Goal: Task Accomplishment & Management: Use online tool/utility

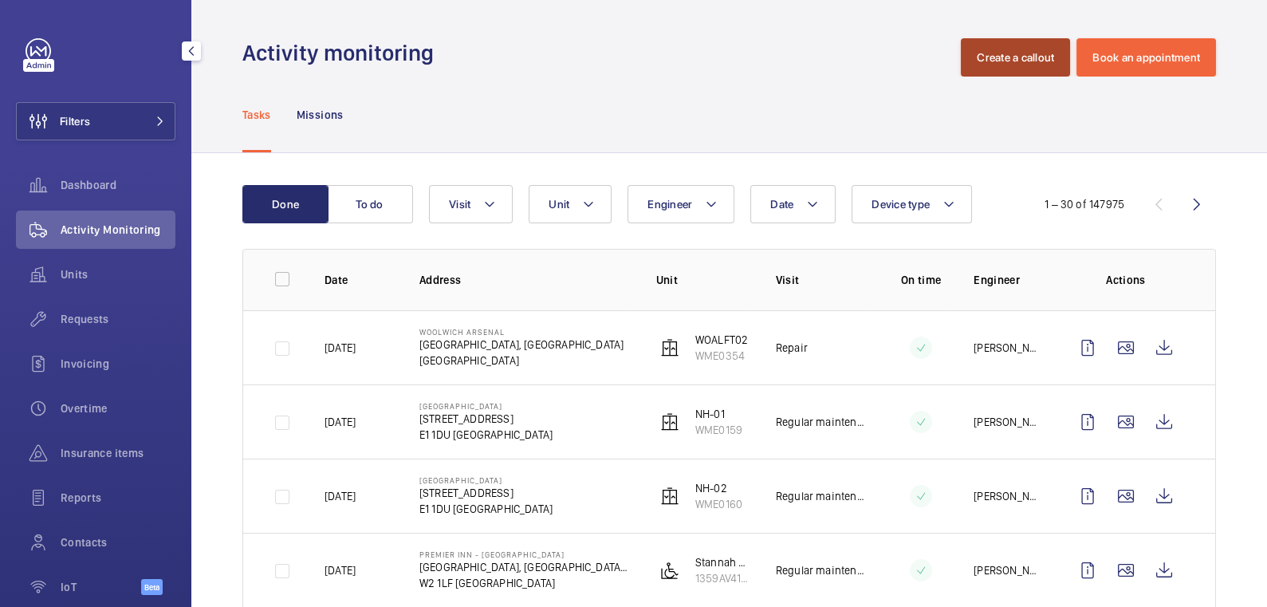
click at [991, 53] on button "Create a callout" at bounding box center [1015, 57] width 109 height 38
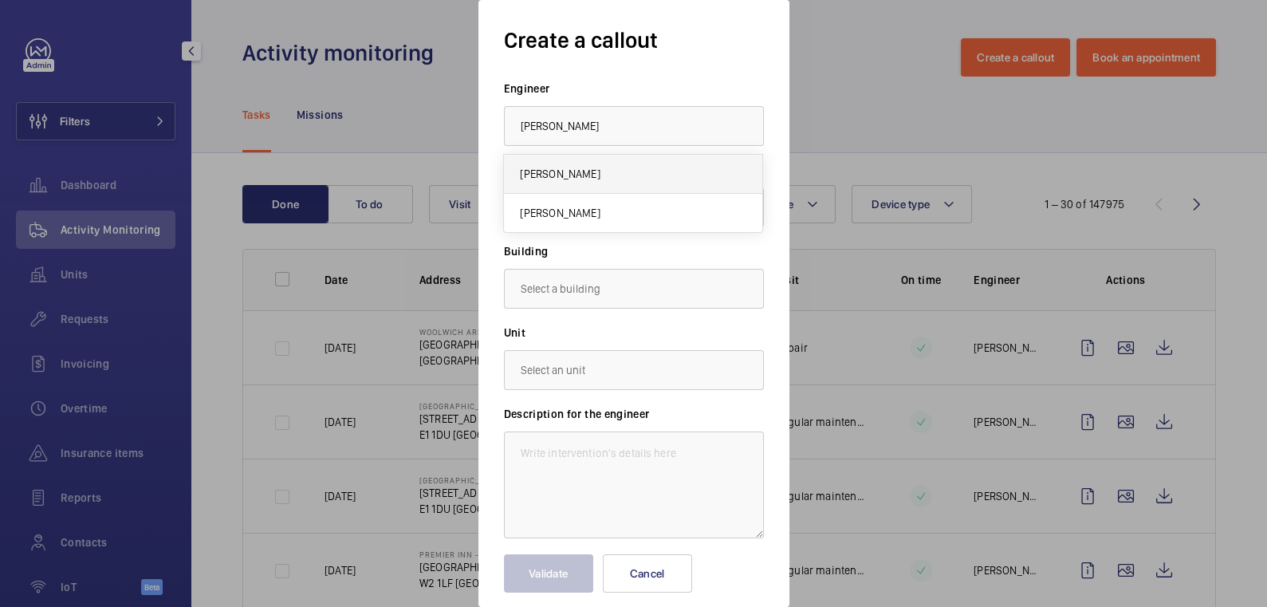
click at [621, 171] on mat-option "[PERSON_NAME]" at bounding box center [633, 174] width 258 height 39
type input "[PERSON_NAME]"
click at [602, 220] on div at bounding box center [634, 207] width 258 height 38
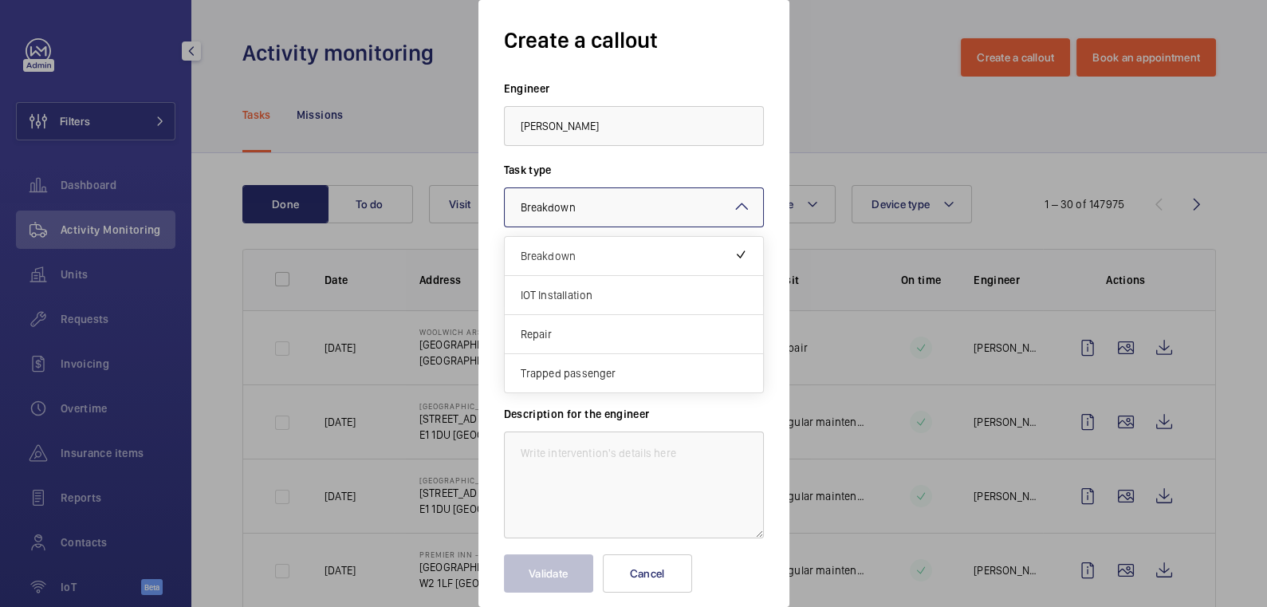
click at [846, 129] on div at bounding box center [633, 303] width 1267 height 607
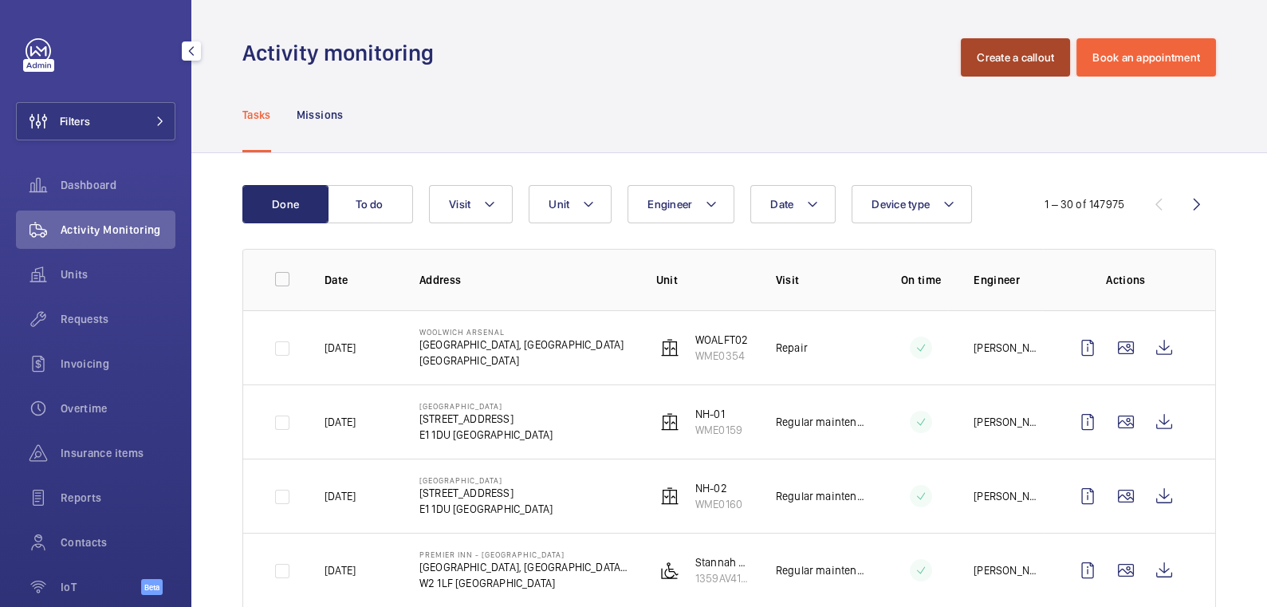
click at [982, 63] on button "Create a callout" at bounding box center [1015, 57] width 109 height 38
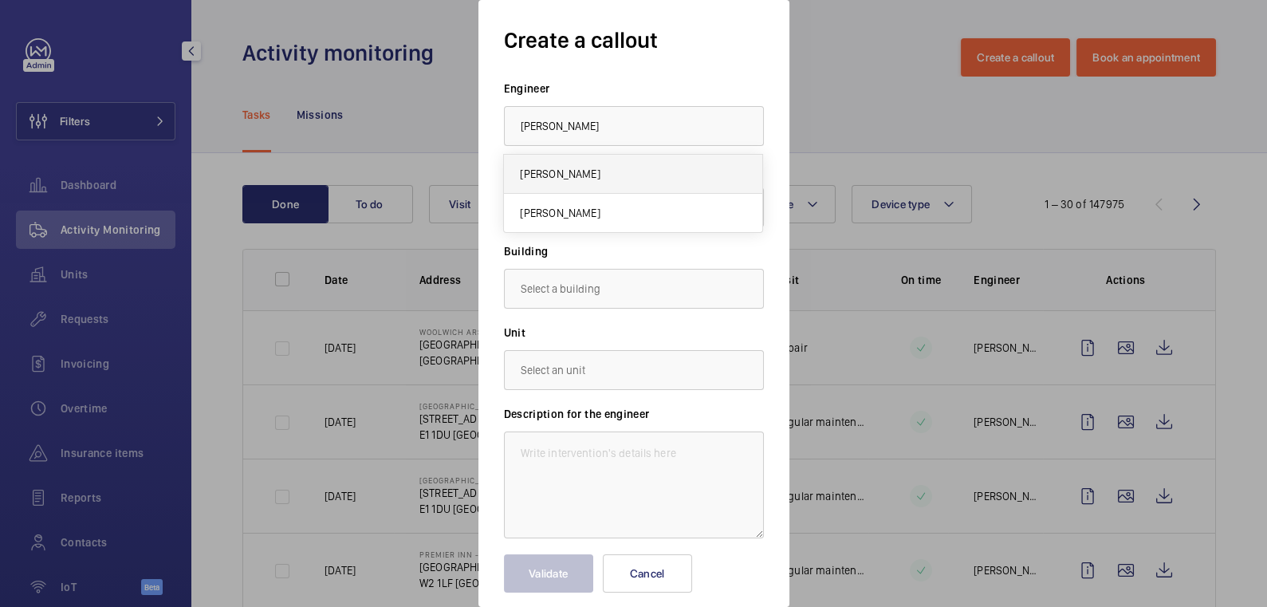
click at [627, 179] on mat-option "[PERSON_NAME]" at bounding box center [633, 174] width 258 height 39
type input "[PERSON_NAME]"
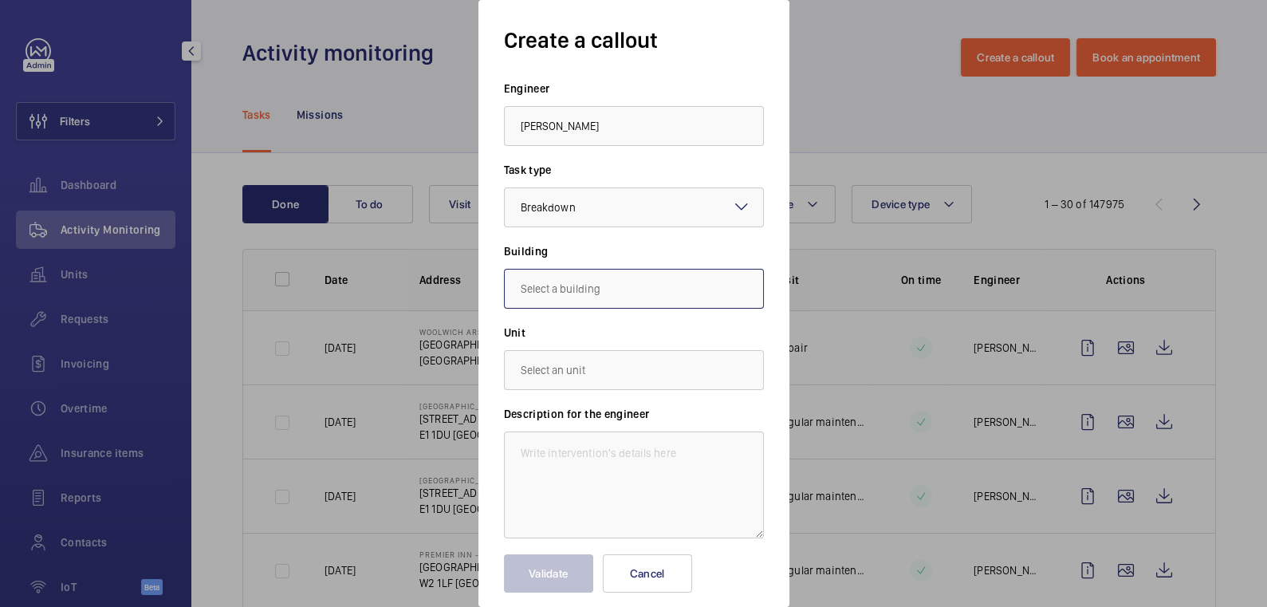
click at [577, 282] on input "text" at bounding box center [634, 289] width 260 height 40
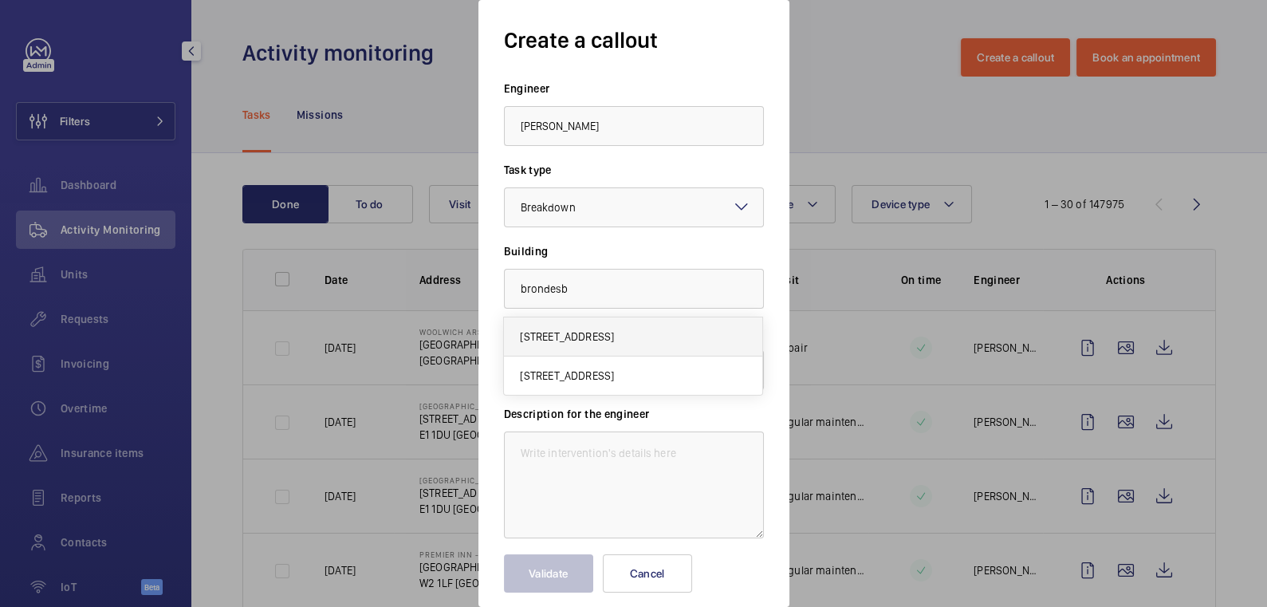
click at [561, 334] on span "[STREET_ADDRESS]" at bounding box center [567, 337] width 94 height 16
type input "[STREET_ADDRESS]"
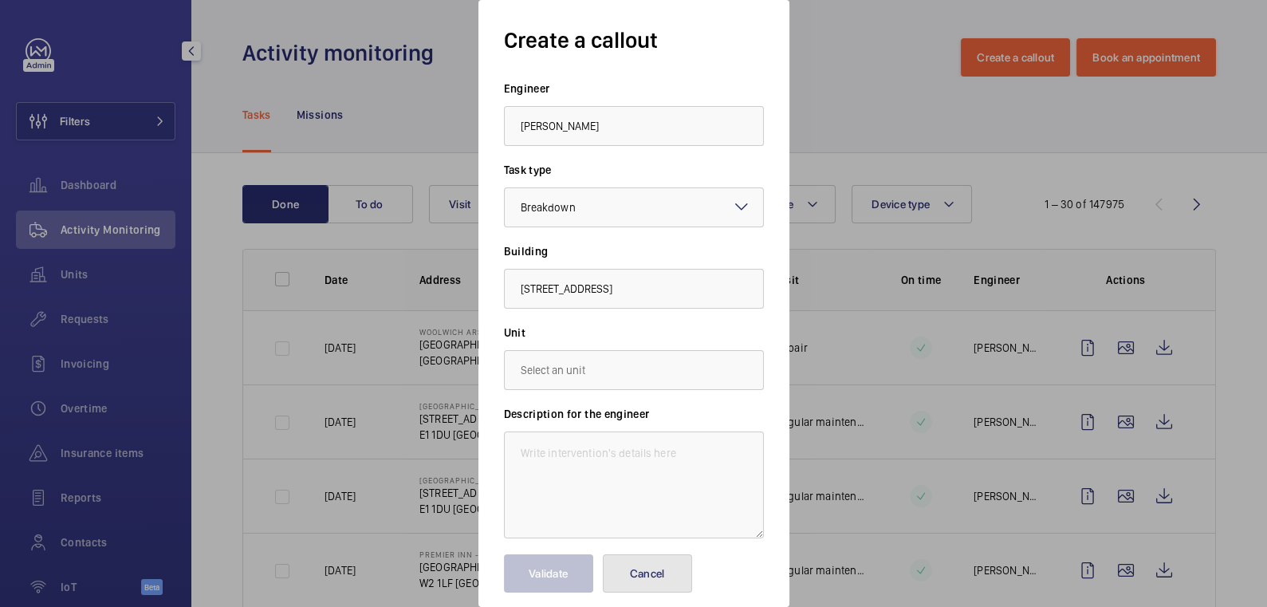
click at [655, 572] on button "Cancel" at bounding box center [647, 573] width 89 height 38
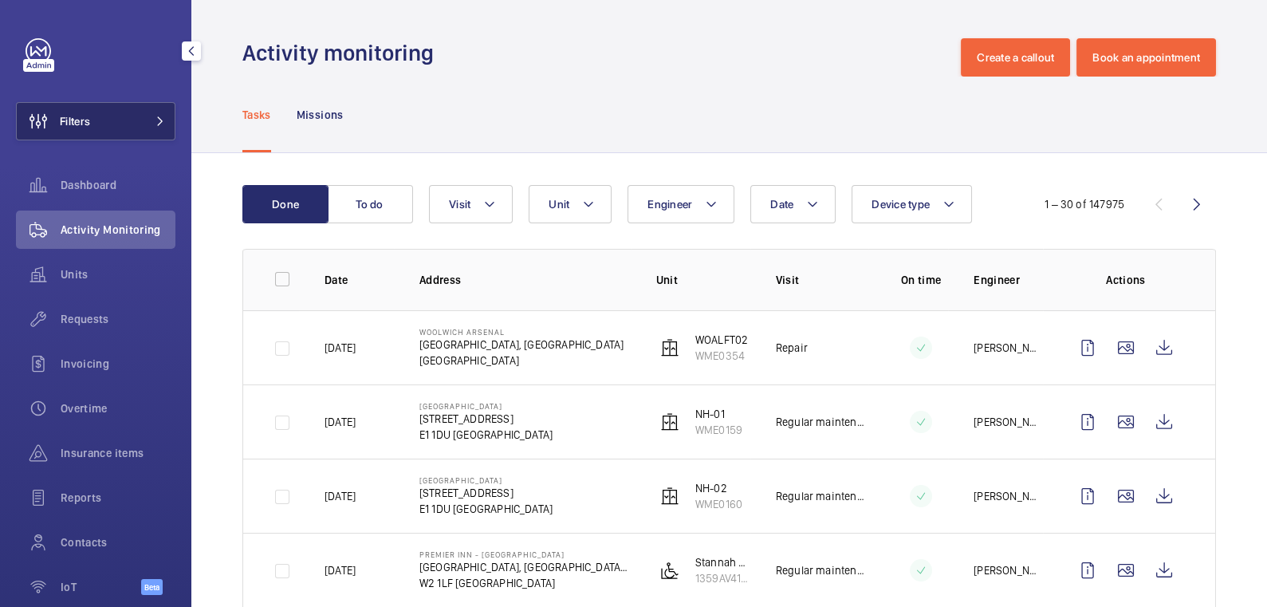
click at [107, 131] on button "Filters" at bounding box center [96, 121] width 160 height 38
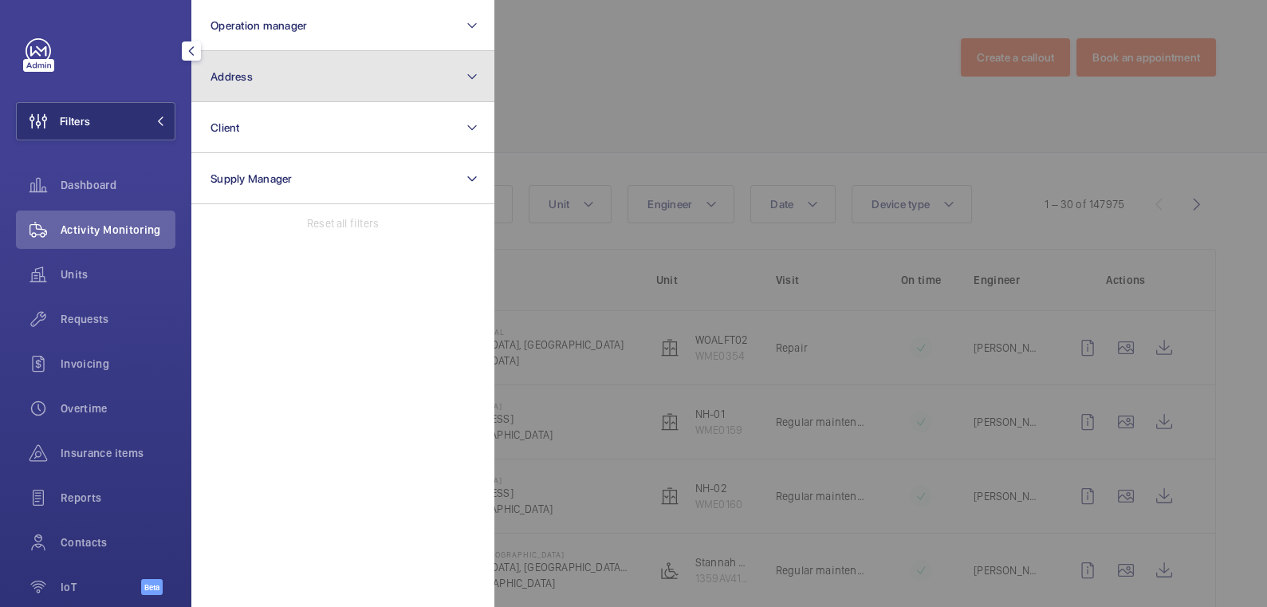
click at [274, 94] on button "Address" at bounding box center [342, 76] width 303 height 51
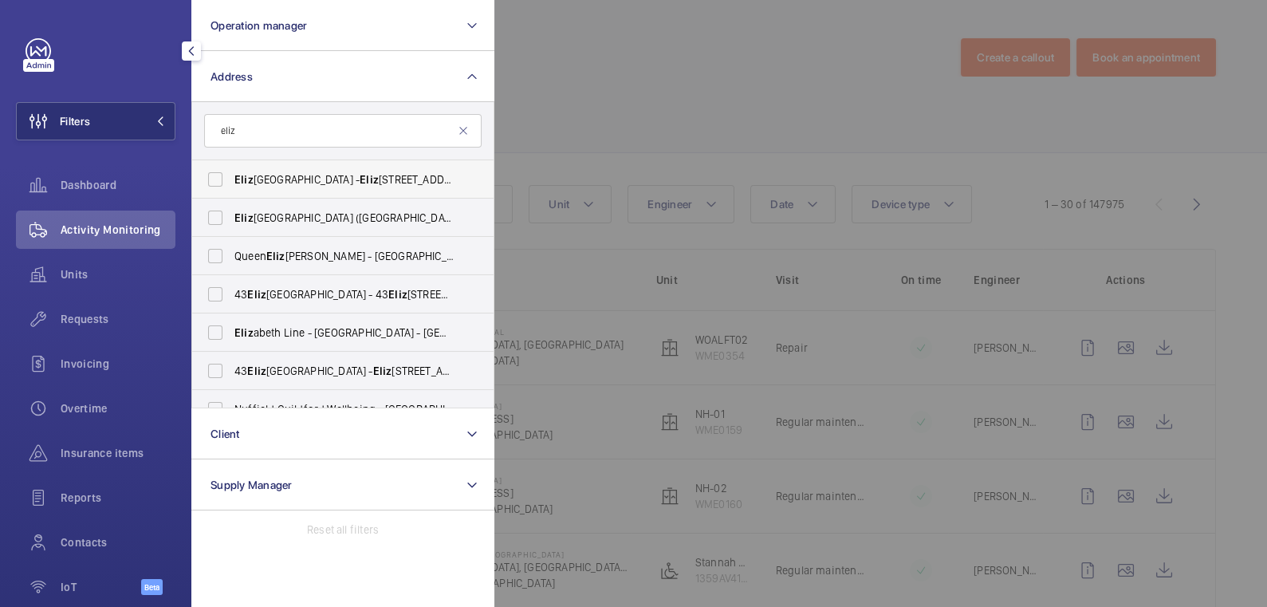
type input "eliz"
click at [309, 173] on span "[PERSON_NAME] House - [PERSON_NAME][STREET_ADDRESS]" at bounding box center [344, 179] width 219 height 16
click at [231, 173] on input "[PERSON_NAME] House - [PERSON_NAME][STREET_ADDRESS]" at bounding box center [215, 180] width 32 height 32
checkbox input "true"
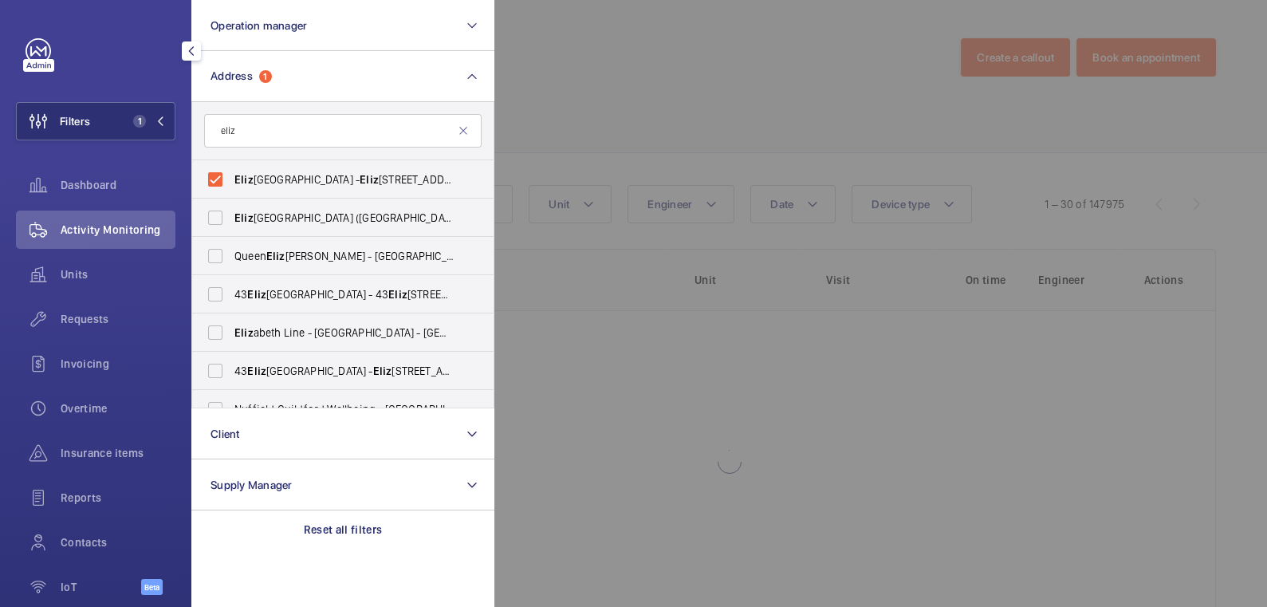
click at [582, 86] on div at bounding box center [1128, 303] width 1267 height 607
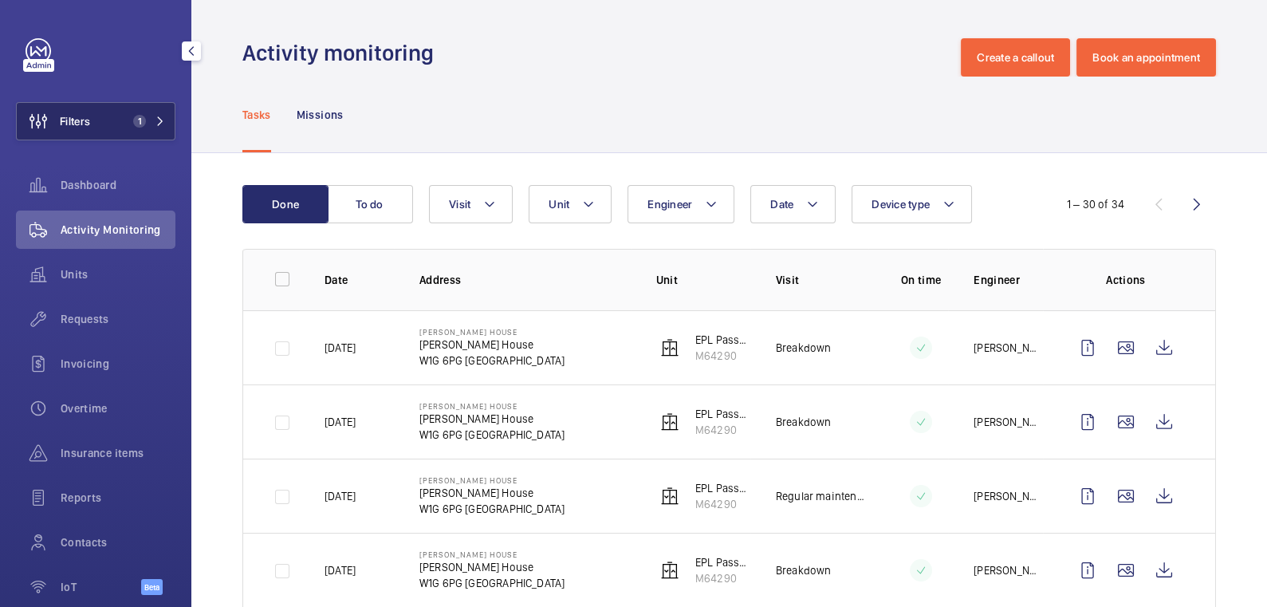
click at [127, 123] on span "1" at bounding box center [136, 121] width 19 height 13
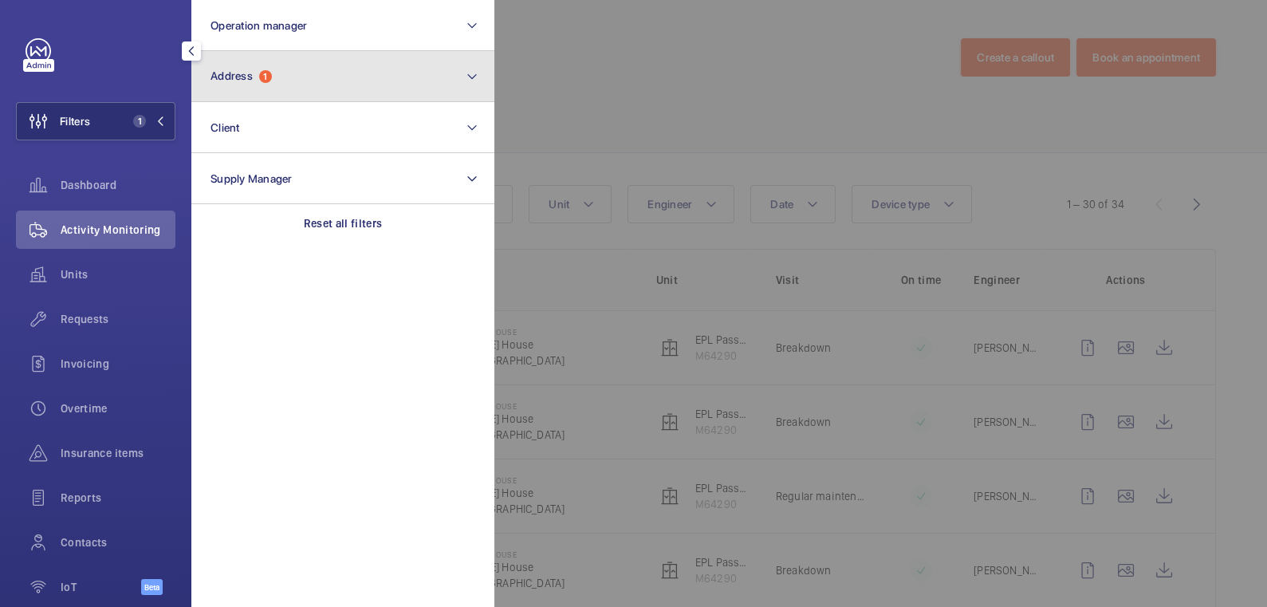
click at [274, 69] on button "Address 1" at bounding box center [342, 76] width 303 height 51
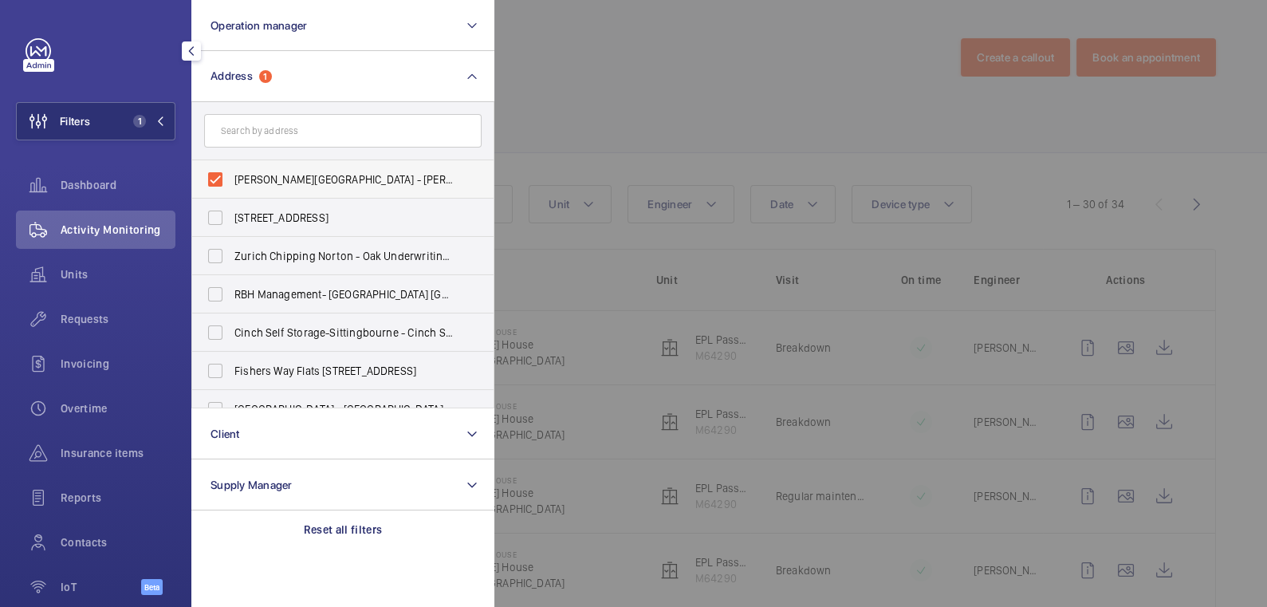
click at [263, 174] on span "[PERSON_NAME][GEOGRAPHIC_DATA] - [PERSON_NAME][GEOGRAPHIC_DATA]" at bounding box center [344, 179] width 219 height 16
click at [231, 174] on input "[PERSON_NAME][GEOGRAPHIC_DATA] - [PERSON_NAME][GEOGRAPHIC_DATA]" at bounding box center [215, 180] width 32 height 32
checkbox input "false"
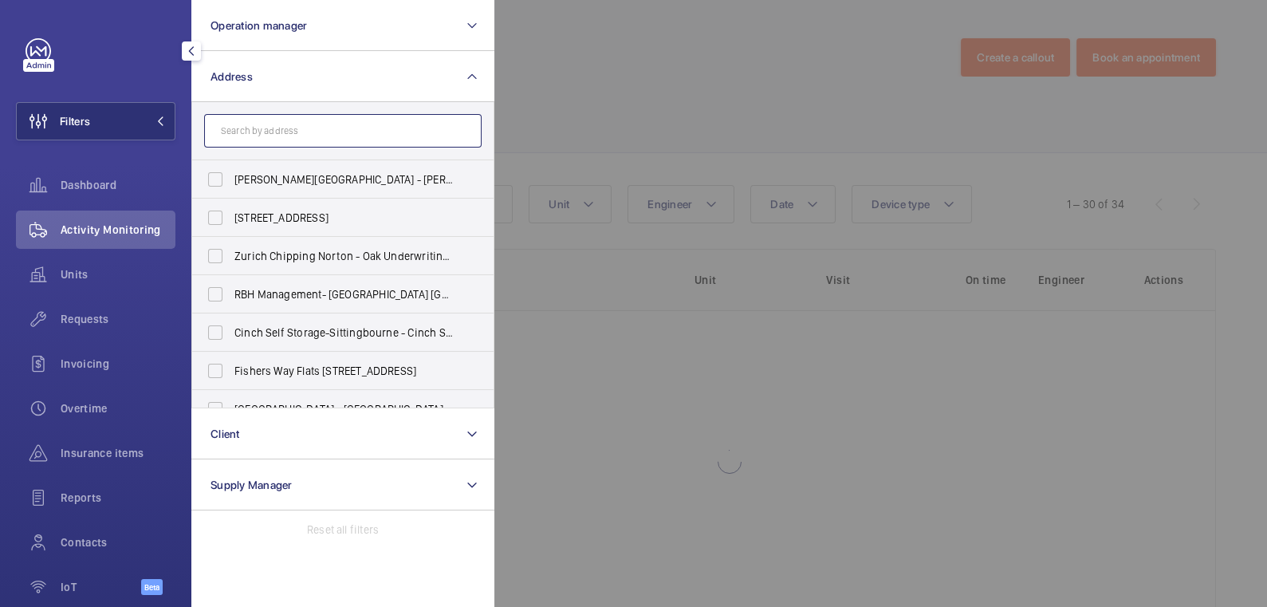
click at [274, 131] on input "text" at bounding box center [343, 131] width 278 height 34
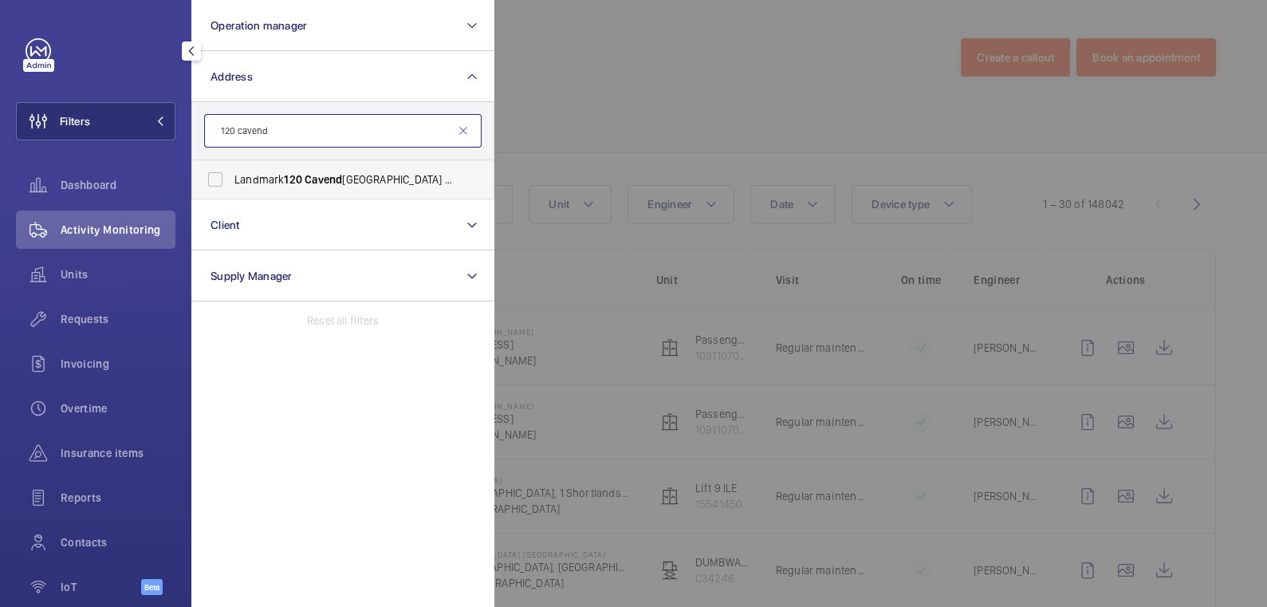
type input "120 cavend"
drag, startPoint x: 326, startPoint y: 171, endPoint x: 344, endPoint y: 171, distance: 17.5
click at [327, 171] on span "Landmark [GEOGRAPHIC_DATA] - Landmark Office Space - [GEOGRAPHIC_DATA]" at bounding box center [344, 179] width 219 height 16
click at [333, 178] on span "Cavend" at bounding box center [323, 179] width 37 height 13
click at [231, 178] on input "Landmark [GEOGRAPHIC_DATA] - Landmark Office Space - [GEOGRAPHIC_DATA]" at bounding box center [215, 180] width 32 height 32
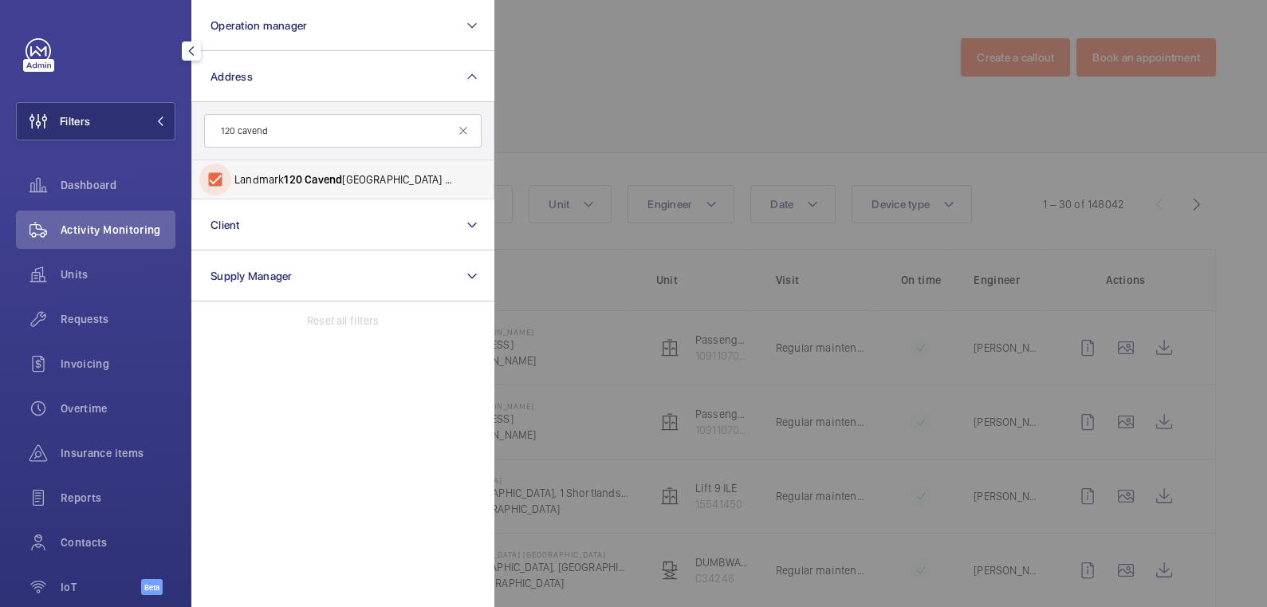
checkbox input "true"
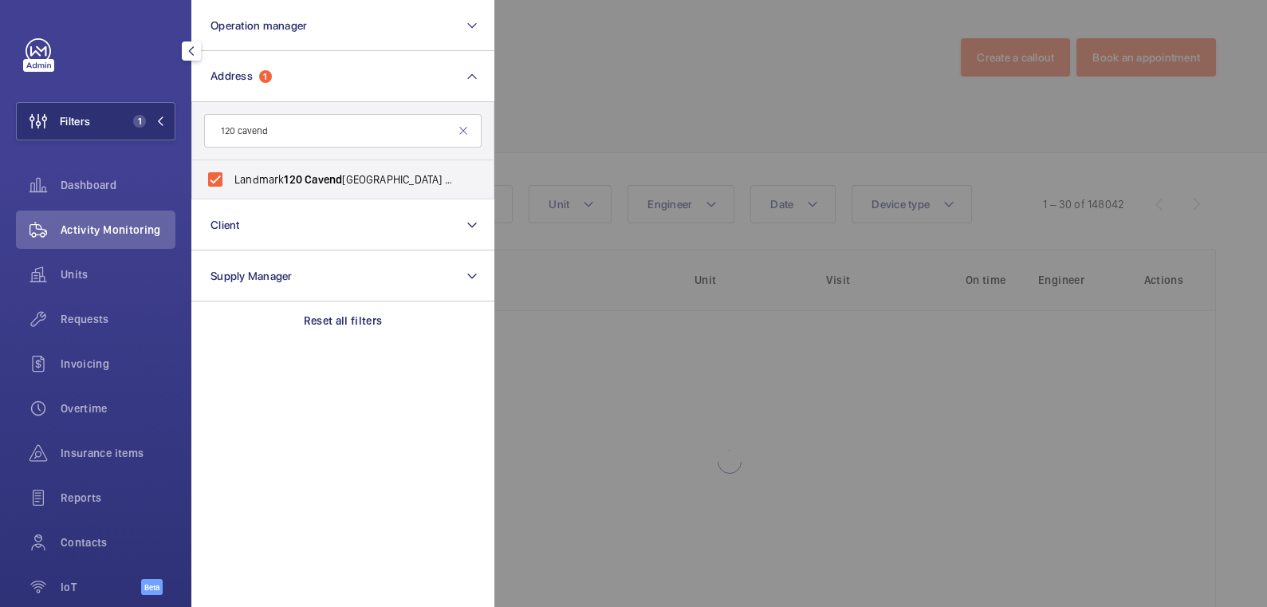
click at [570, 75] on div at bounding box center [1128, 303] width 1267 height 607
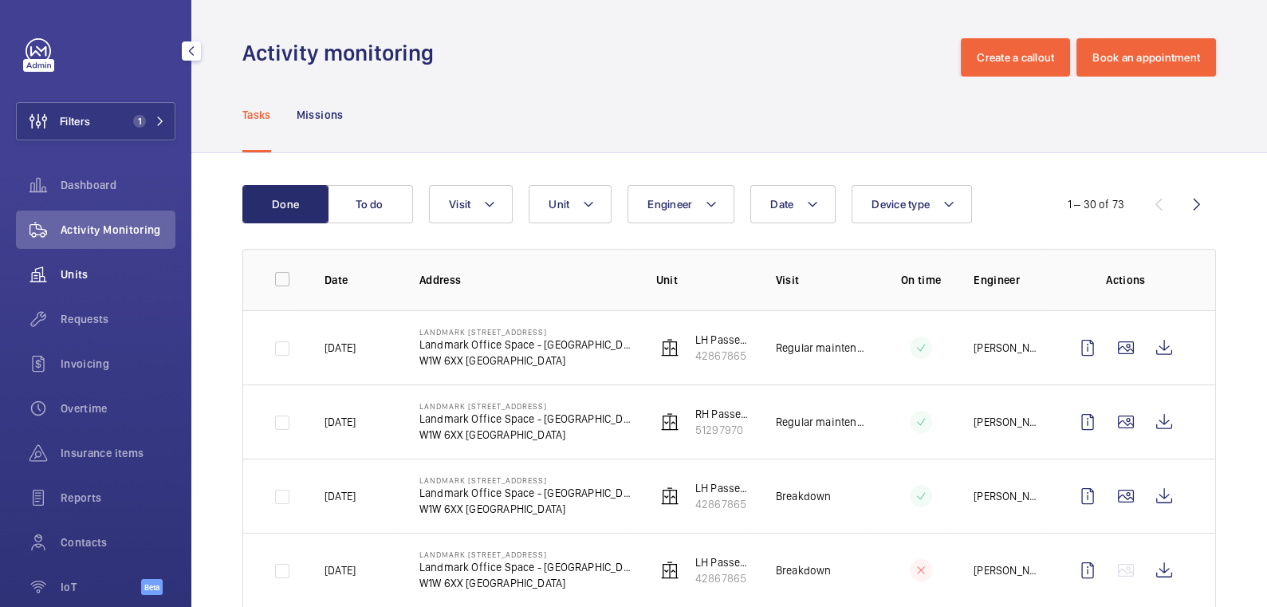
click at [69, 279] on span "Units" at bounding box center [118, 274] width 115 height 16
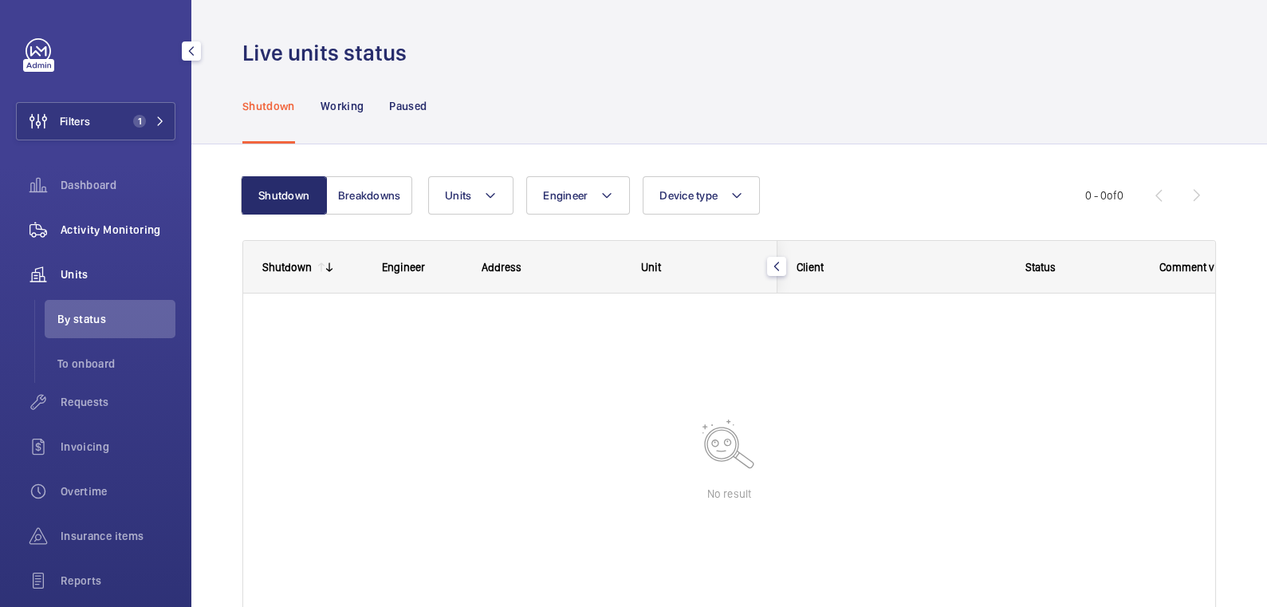
click at [136, 229] on span "Activity Monitoring" at bounding box center [118, 230] width 115 height 16
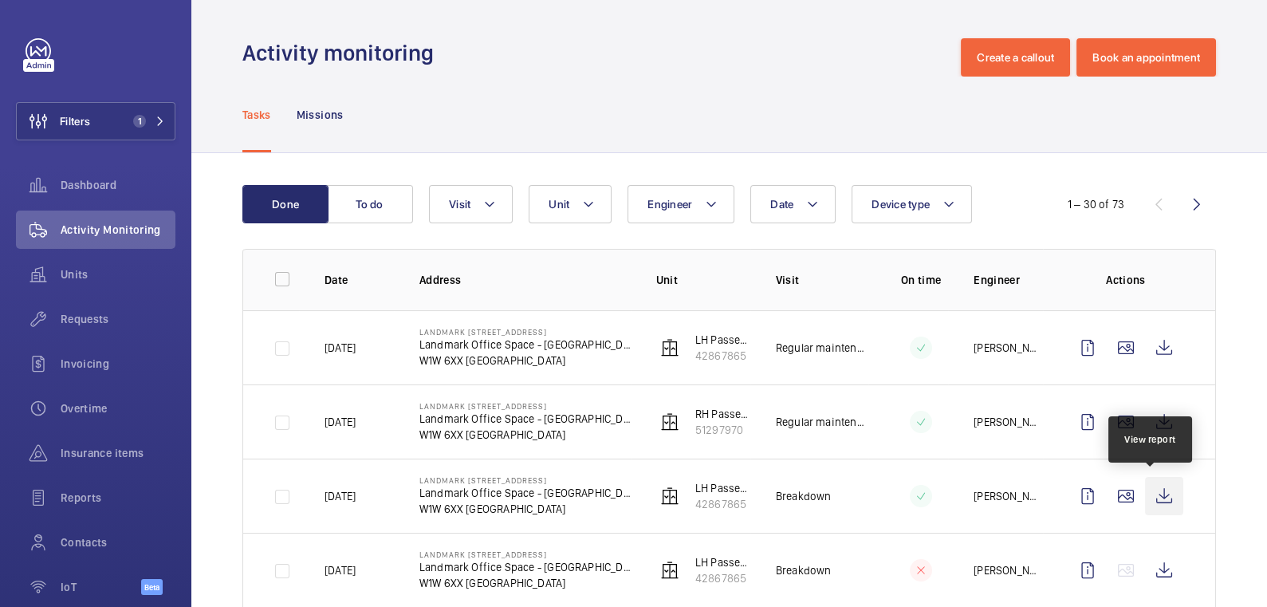
click at [1152, 496] on wm-front-icon-button at bounding box center [1164, 496] width 38 height 38
click at [472, 207] on button "Visit" at bounding box center [471, 204] width 84 height 38
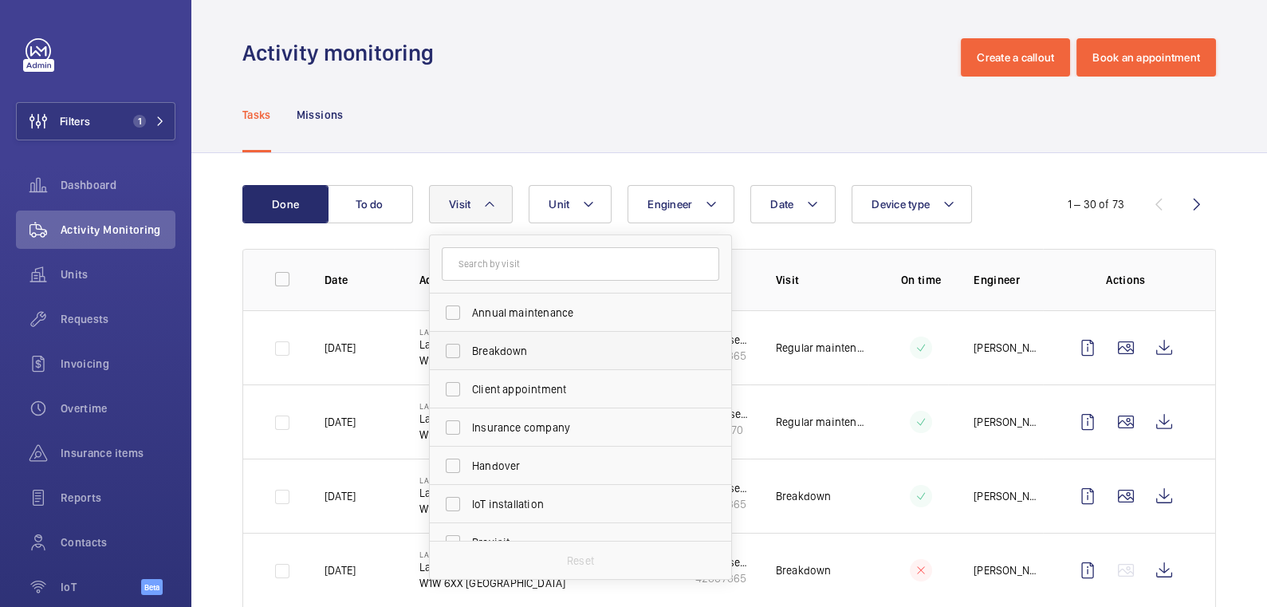
click at [526, 349] on span "Breakdown" at bounding box center [581, 351] width 219 height 16
click at [469, 349] on input "Breakdown" at bounding box center [453, 351] width 32 height 32
checkbox input "true"
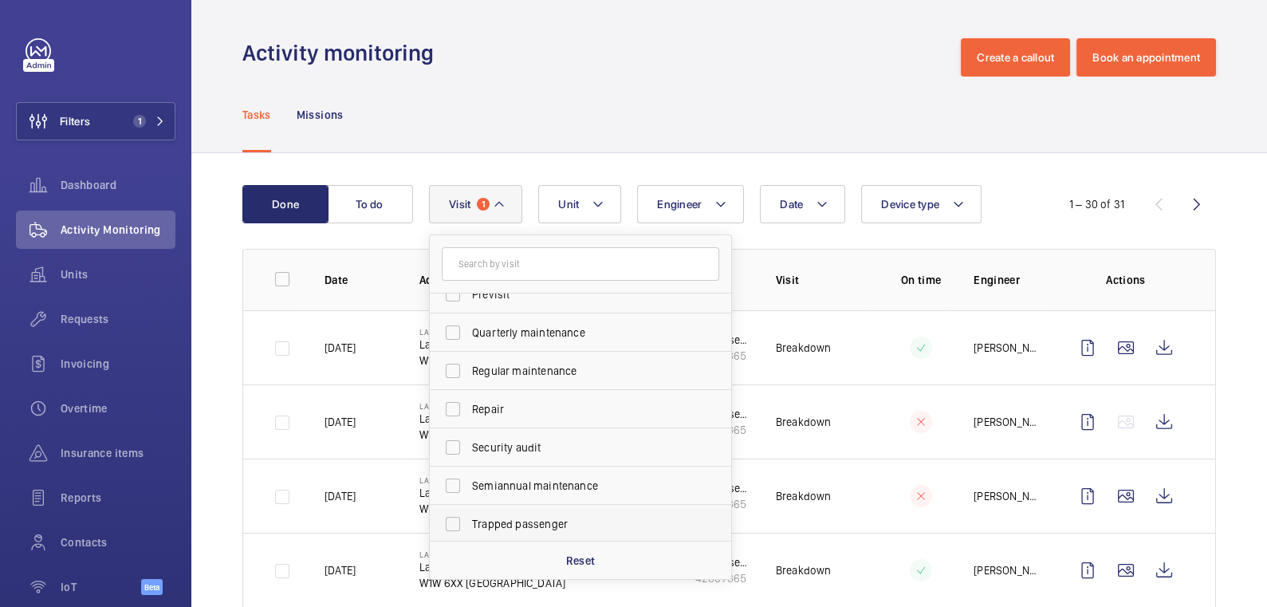
scroll to position [250, 0]
click at [544, 516] on span "Trapped passenger" at bounding box center [581, 522] width 219 height 16
click at [469, 516] on input "Trapped passenger" at bounding box center [453, 523] width 32 height 32
checkbox input "true"
click at [724, 113] on div "Tasks Missions" at bounding box center [729, 115] width 974 height 76
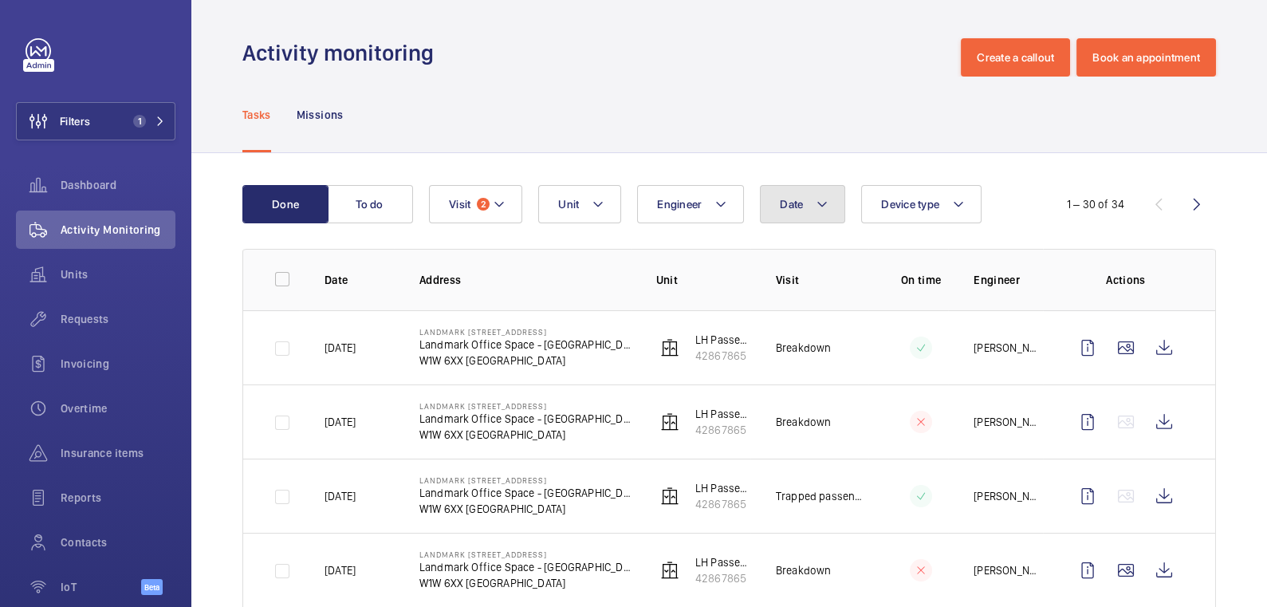
click at [818, 210] on mat-icon at bounding box center [822, 204] width 13 height 19
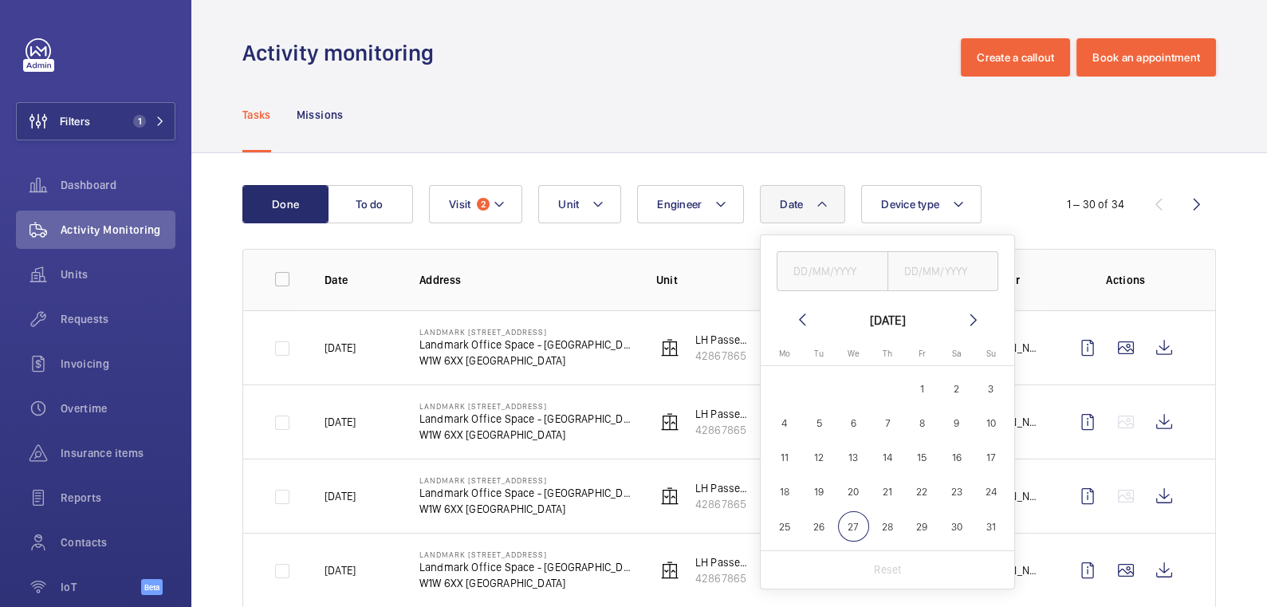
click at [803, 316] on mat-icon at bounding box center [802, 319] width 19 height 19
click at [798, 305] on div "[DATE] [DATE] Mo [DATE] Tu [DATE] We [DATE] Th [DATE] Fr [DATE] Sa [DATE] [DATE…" at bounding box center [888, 411] width 254 height 353
click at [800, 317] on mat-icon at bounding box center [802, 319] width 19 height 19
click at [996, 392] on span "1" at bounding box center [991, 388] width 31 height 31
type input "[DATE]"
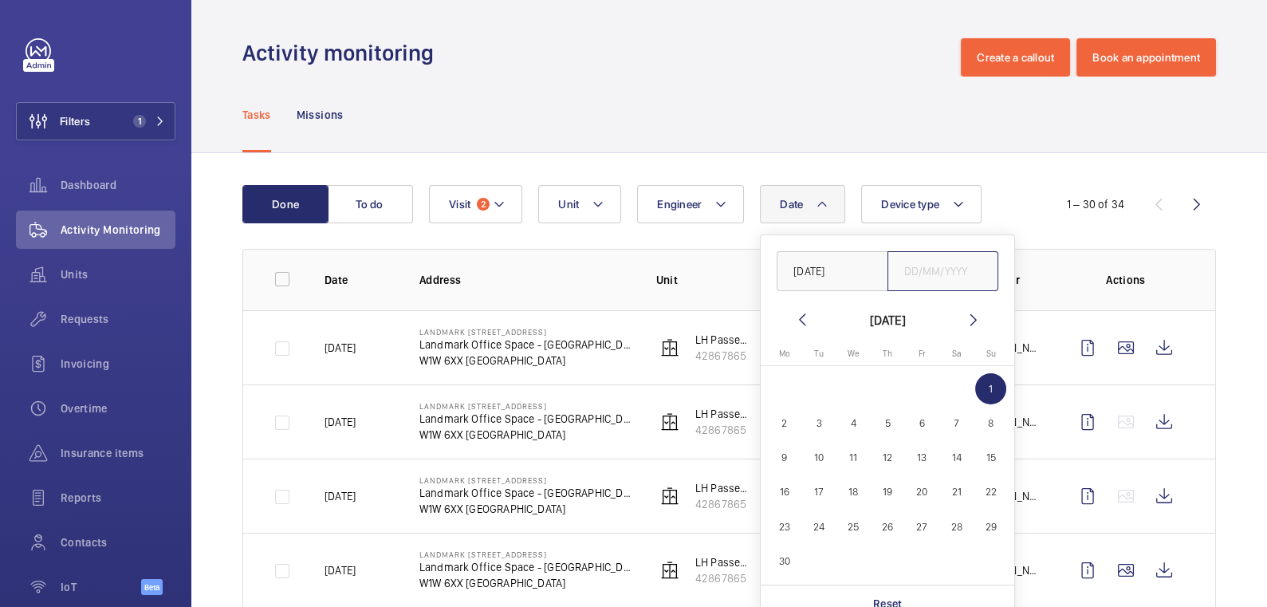
click at [924, 277] on input "text" at bounding box center [944, 271] width 112 height 40
click at [976, 316] on mat-icon at bounding box center [973, 319] width 19 height 19
click at [845, 529] on span "27" at bounding box center [853, 526] width 31 height 31
type input "[DATE]"
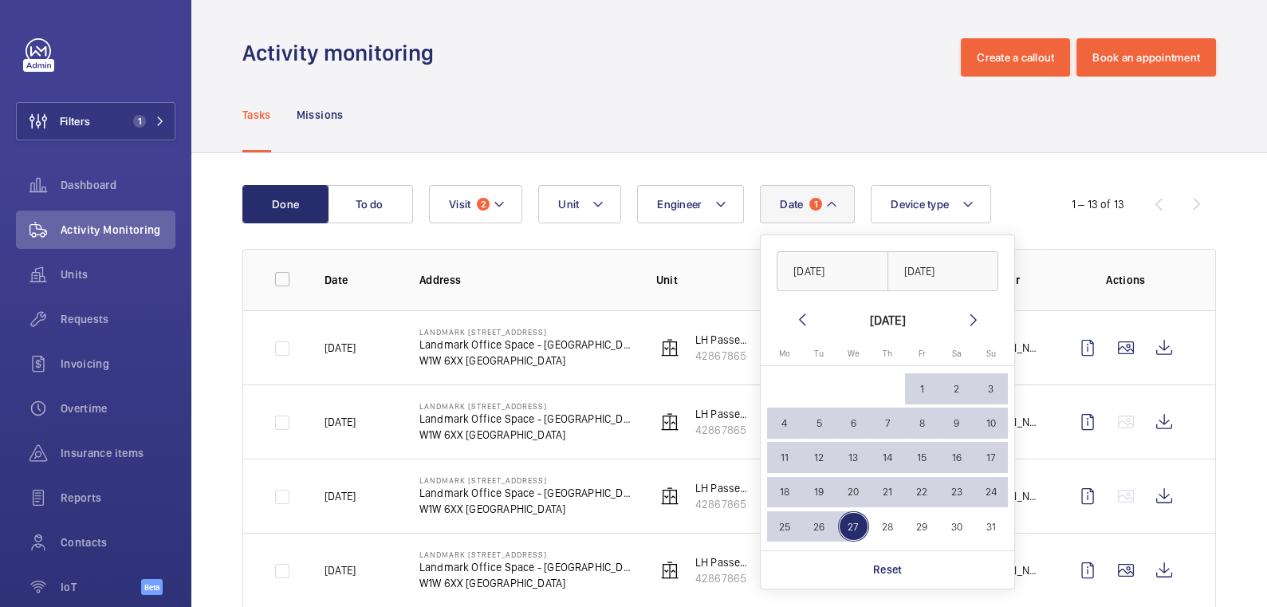
click at [862, 111] on div "Tasks Missions" at bounding box center [729, 115] width 974 height 76
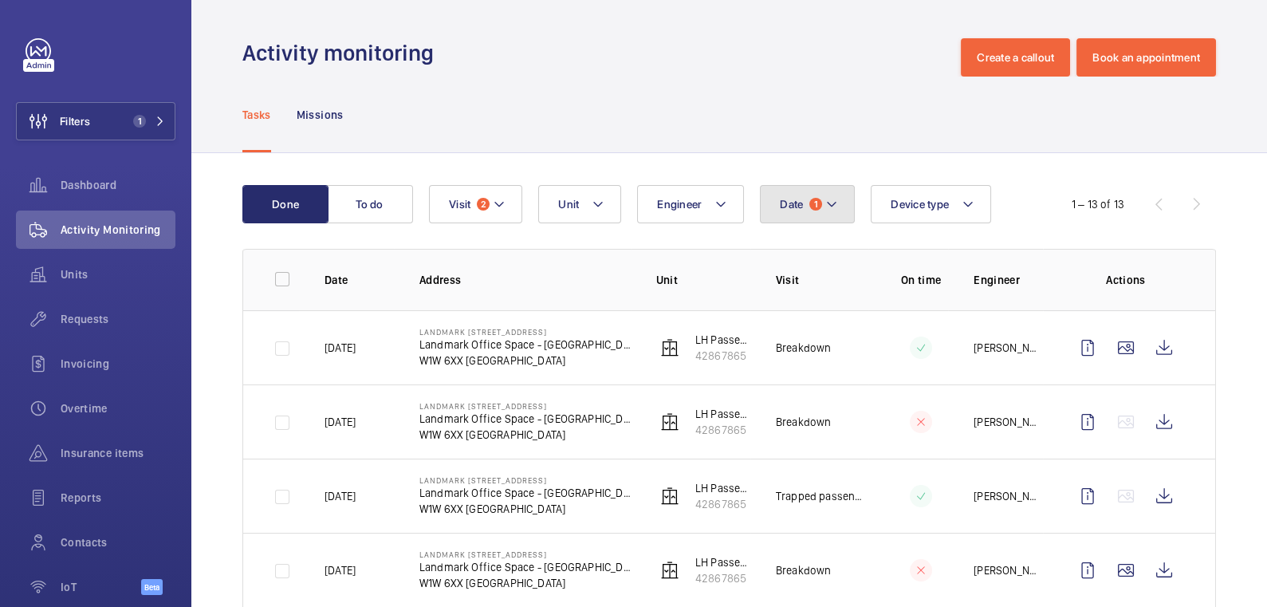
click at [799, 215] on button "Date 1" at bounding box center [807, 204] width 95 height 38
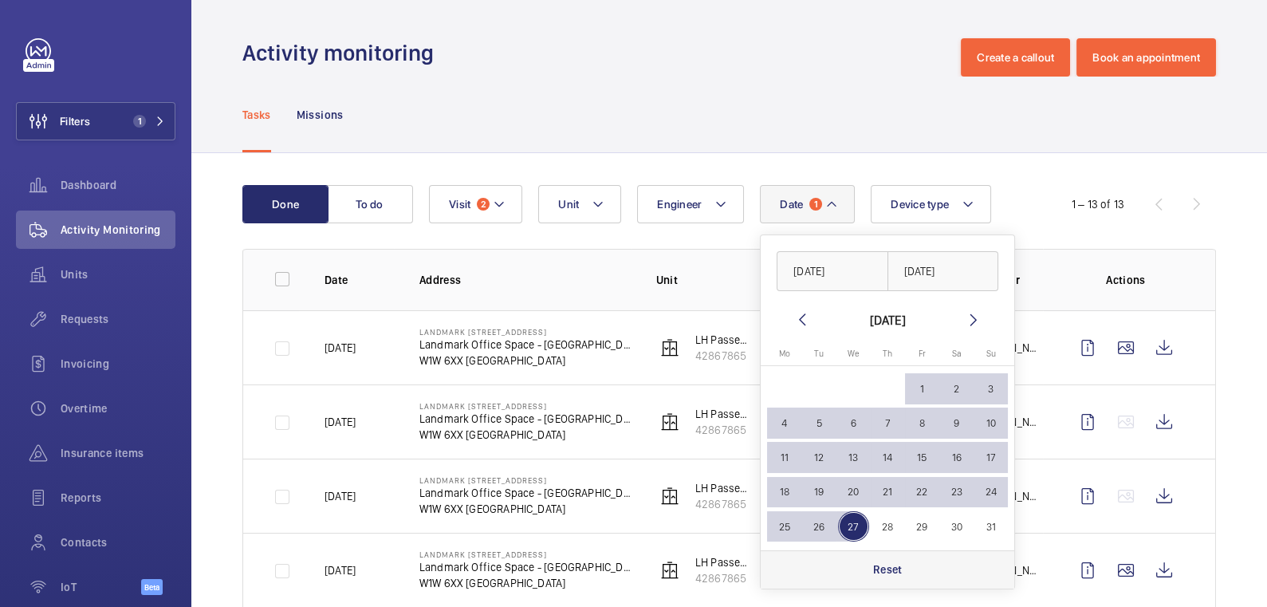
click at [904, 568] on div "Reset" at bounding box center [888, 569] width 254 height 38
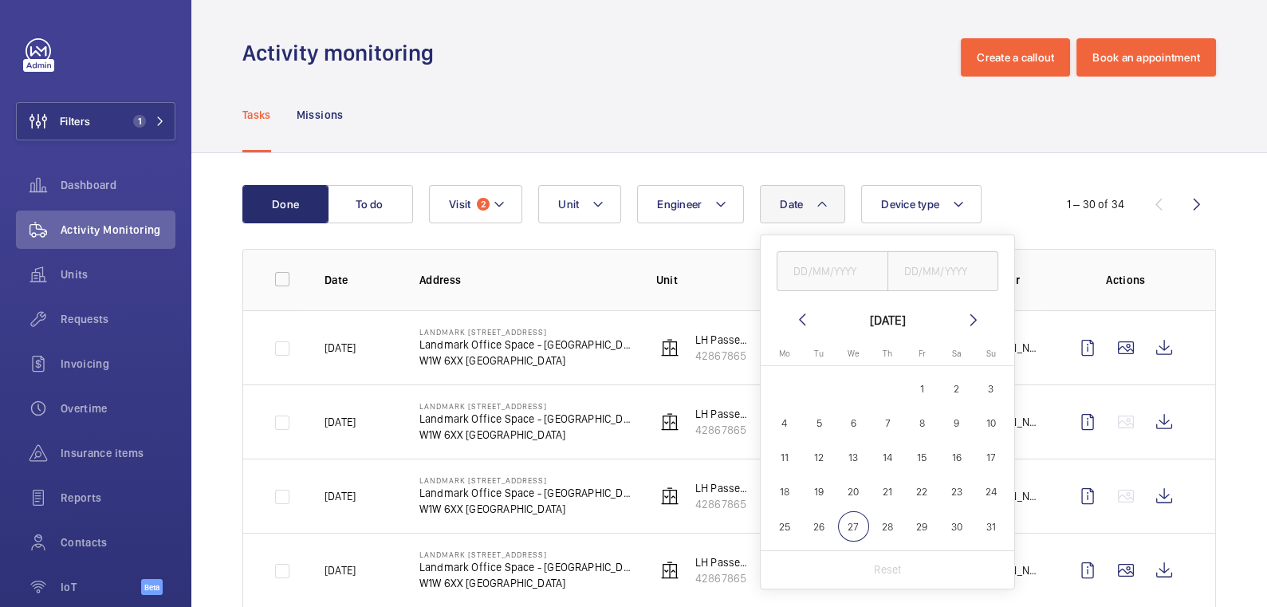
click at [849, 103] on div "Tasks Missions" at bounding box center [729, 115] width 974 height 76
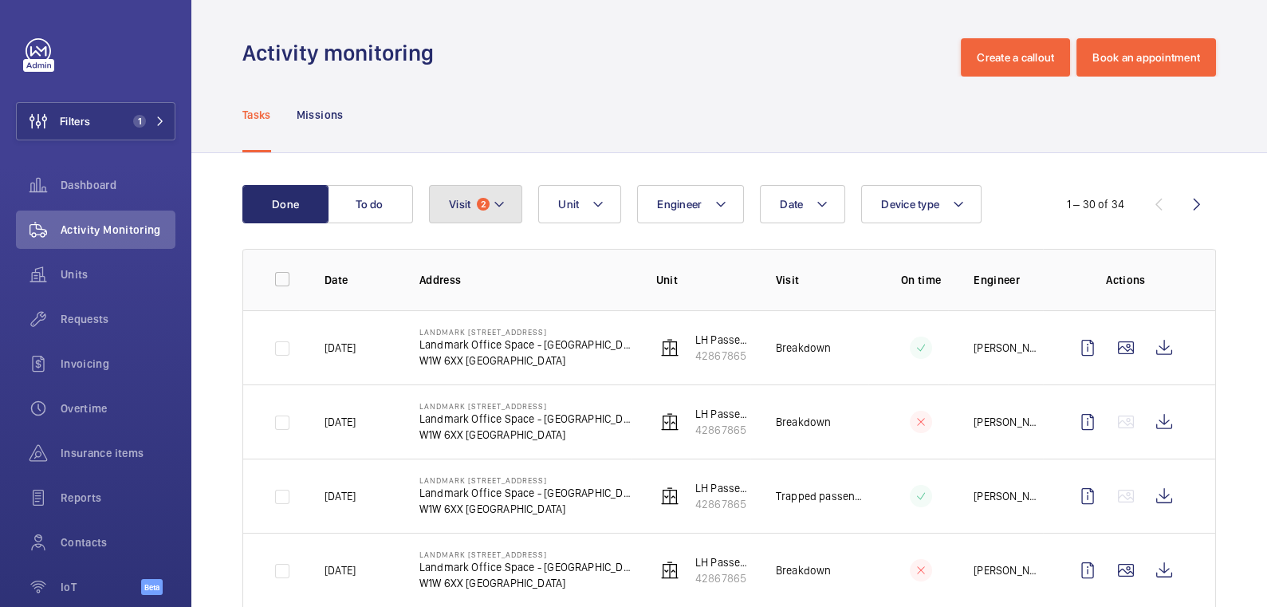
click at [475, 205] on button "Visit 2" at bounding box center [475, 204] width 93 height 38
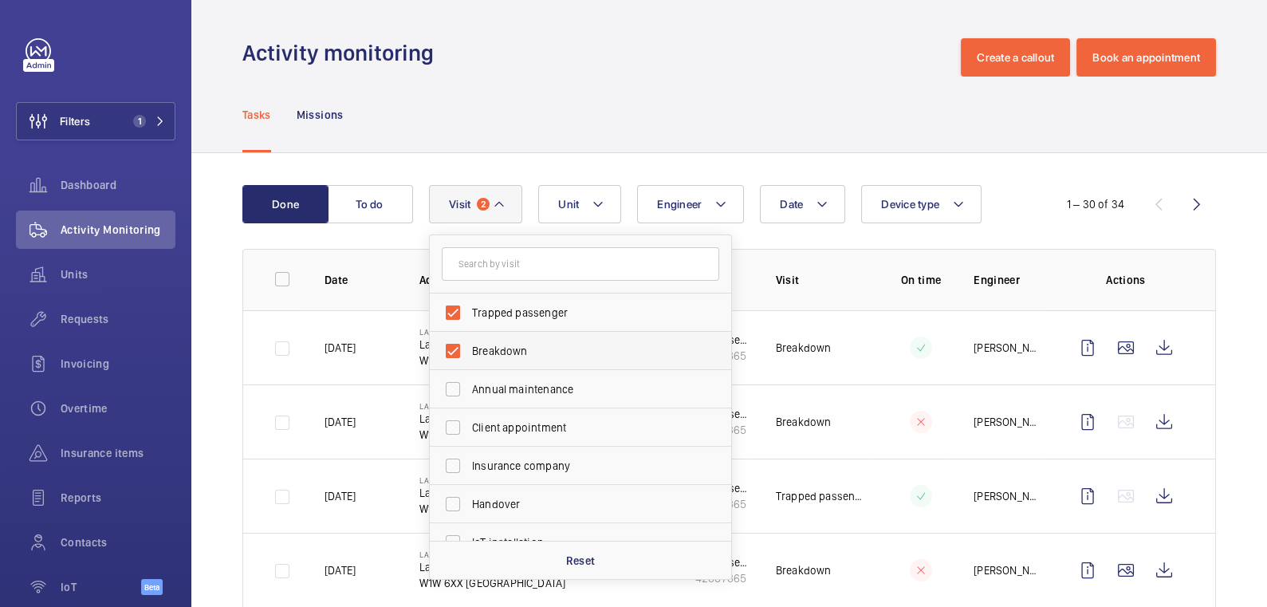
click at [505, 357] on span "Breakdown" at bounding box center [581, 351] width 219 height 16
click at [469, 357] on input "Breakdown" at bounding box center [453, 351] width 32 height 32
checkbox input "false"
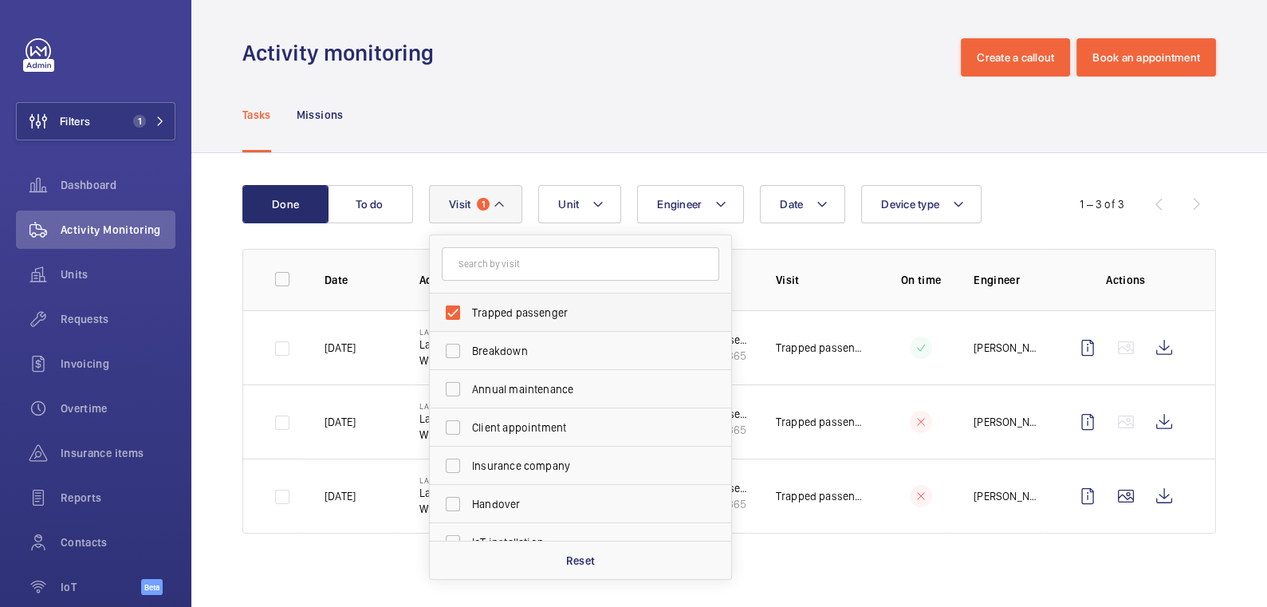
click at [518, 309] on span "Trapped passenger" at bounding box center [581, 313] width 219 height 16
click at [469, 309] on input "Trapped passenger" at bounding box center [453, 313] width 32 height 32
checkbox input "false"
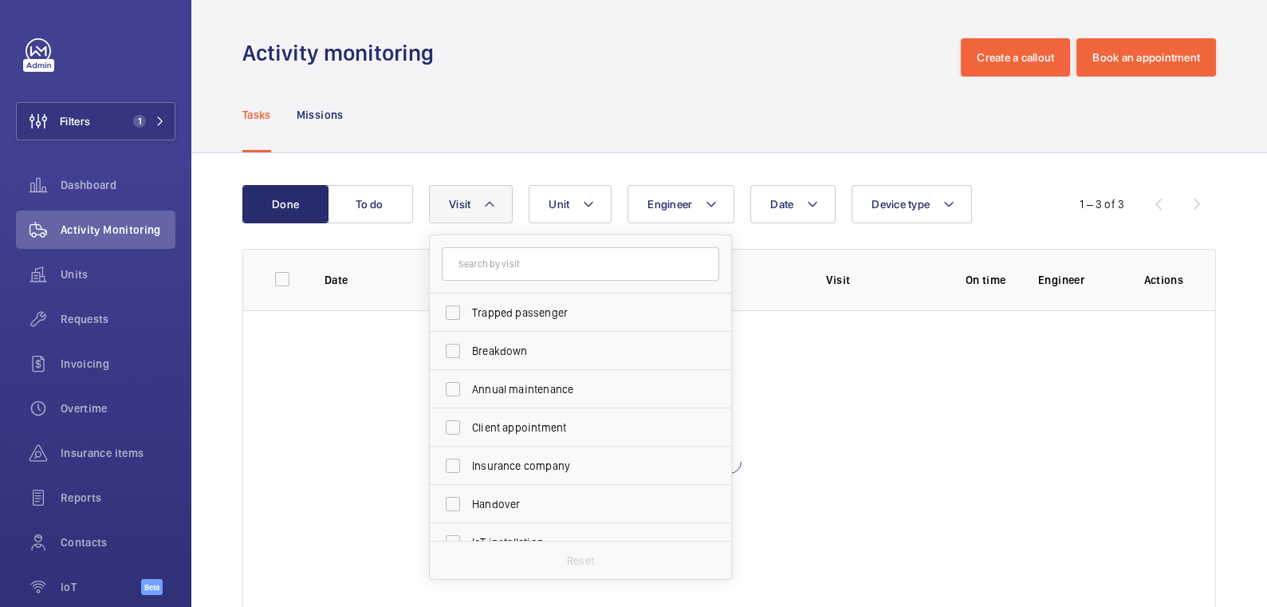
click at [537, 110] on div "Tasks Missions" at bounding box center [729, 115] width 974 height 76
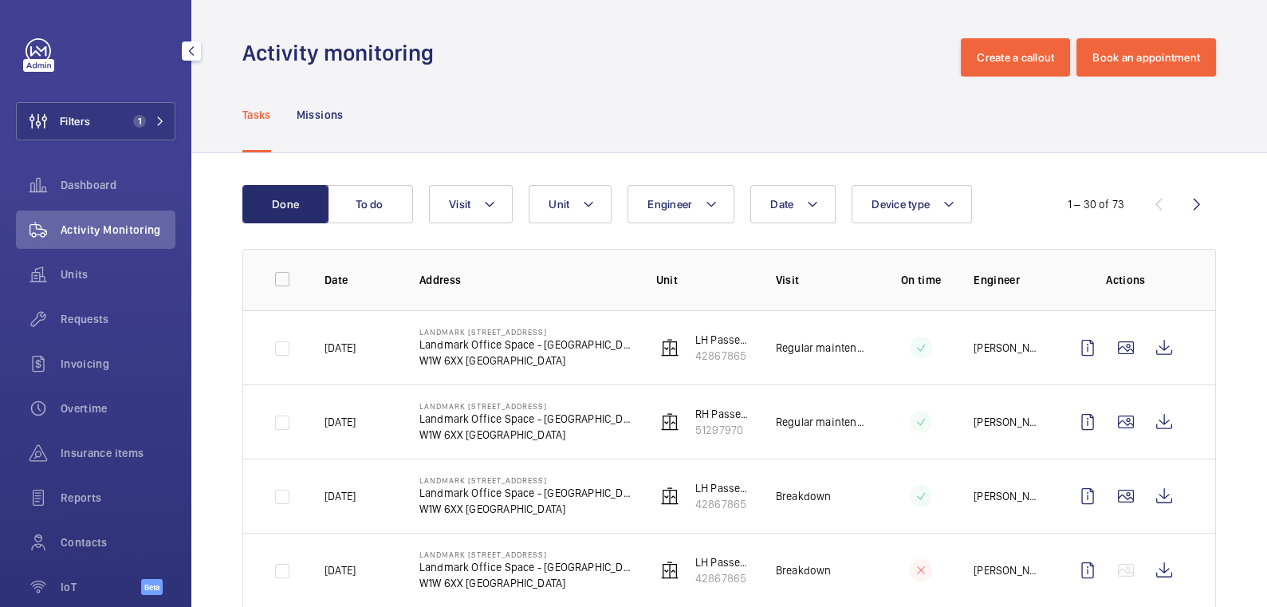
click at [100, 101] on div "Filters 1 Dashboard Activity Monitoring Units Requests Invoicing Overtime Insur…" at bounding box center [96, 325] width 160 height 574
click at [96, 125] on button "Filters 1" at bounding box center [96, 121] width 160 height 38
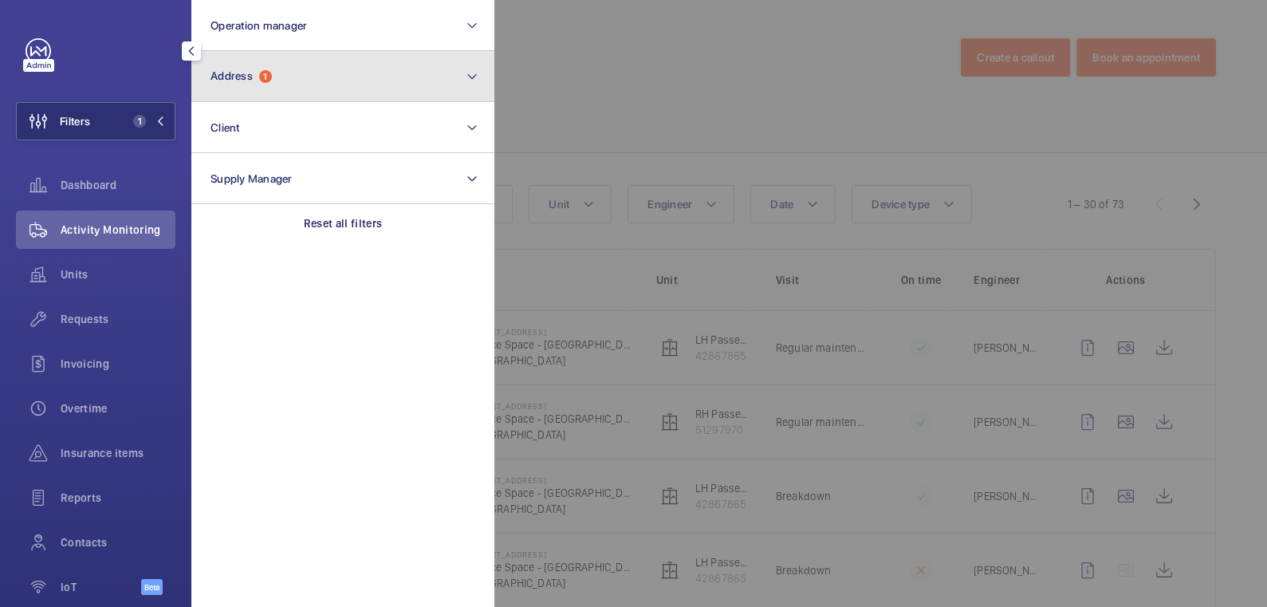
click at [304, 85] on button "Address 1" at bounding box center [342, 76] width 303 height 51
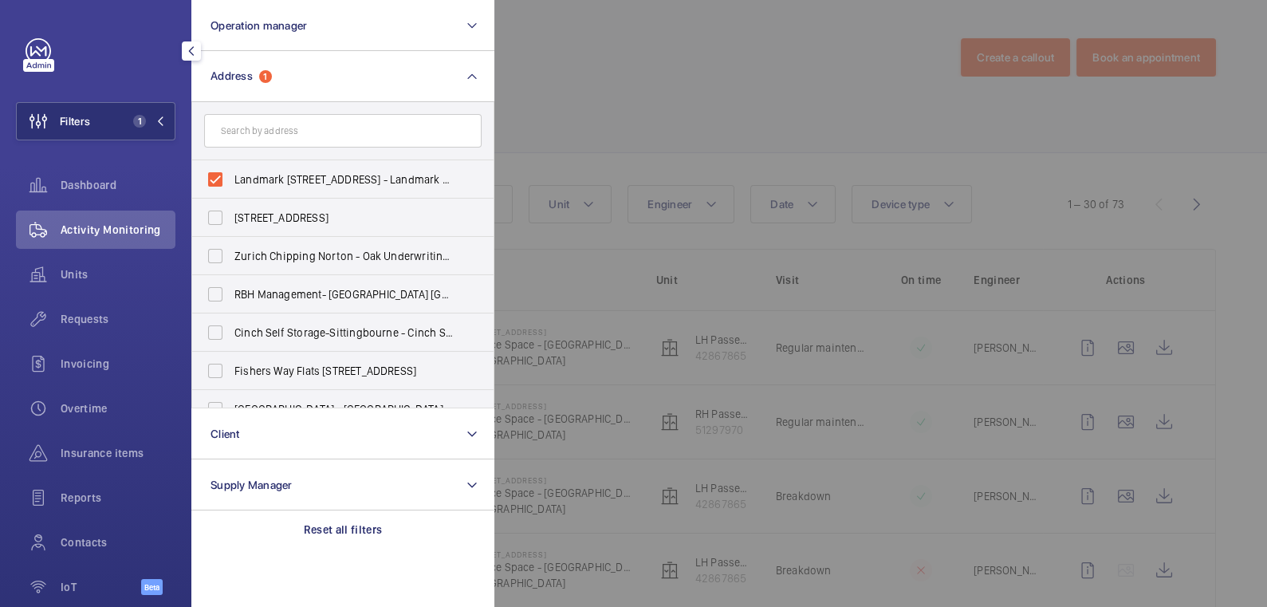
drag, startPoint x: 246, startPoint y: 169, endPoint x: 415, endPoint y: 140, distance: 171.5
click at [247, 169] on label "Landmark [STREET_ADDRESS] - Landmark Office Space - [GEOGRAPHIC_DATA]" at bounding box center [331, 179] width 278 height 38
click at [231, 169] on input "Landmark [STREET_ADDRESS] - Landmark Office Space - [GEOGRAPHIC_DATA]" at bounding box center [215, 180] width 32 height 32
checkbox input "false"
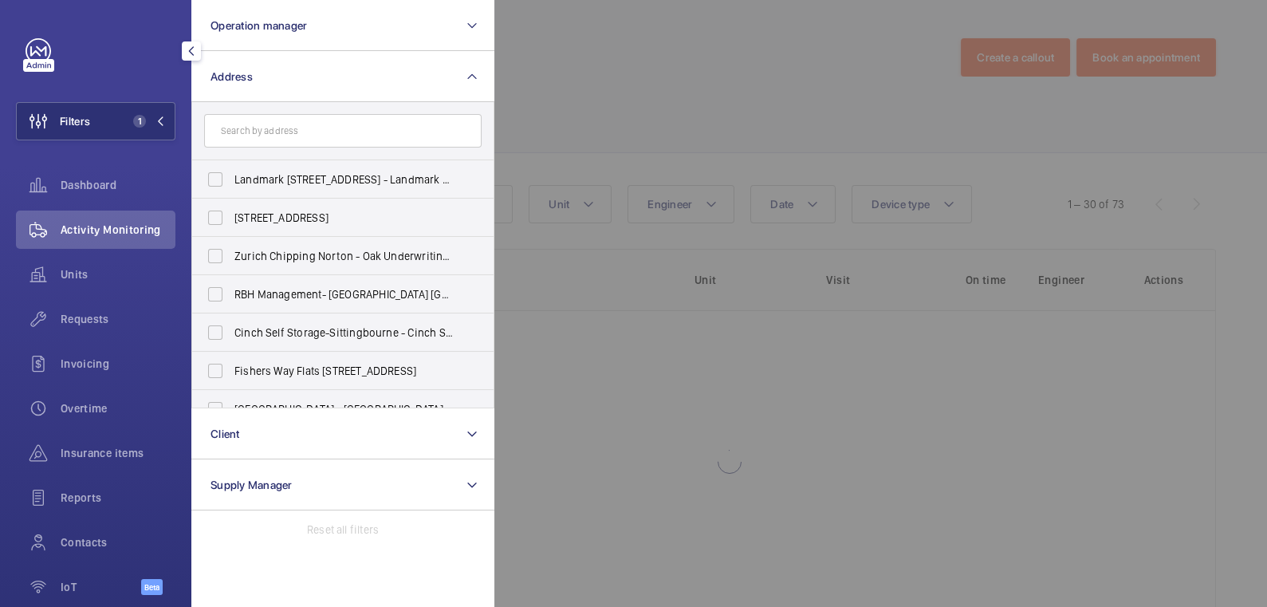
click at [572, 93] on div at bounding box center [1128, 303] width 1267 height 607
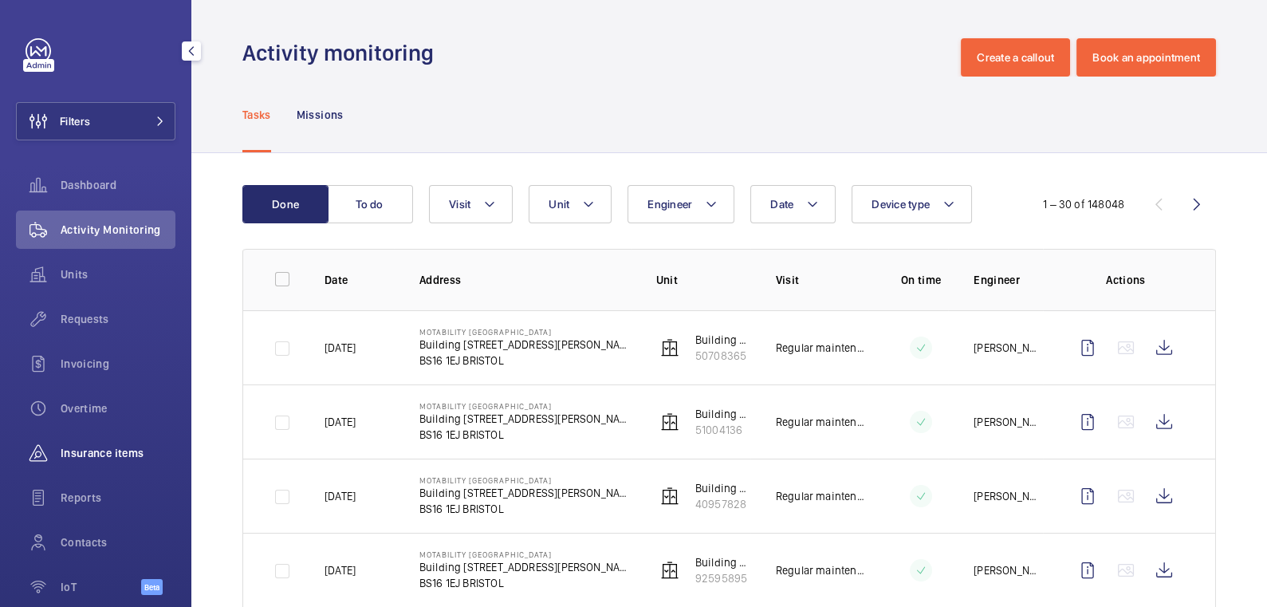
click at [128, 458] on span "Insurance items" at bounding box center [118, 453] width 115 height 16
